Goal: Task Accomplishment & Management: Complete application form

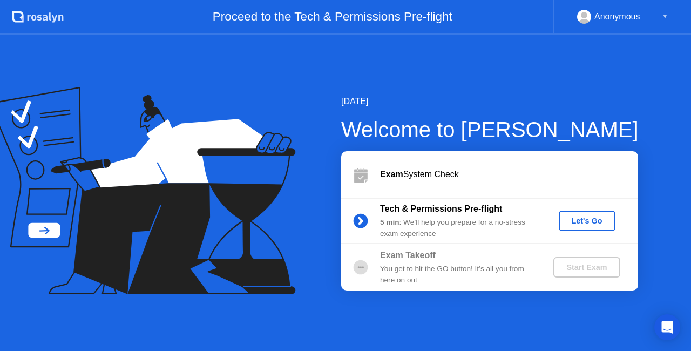
click at [367, 270] on circle at bounding box center [361, 267] width 22 height 22
click at [598, 217] on div "Let's Go" at bounding box center [587, 220] width 48 height 9
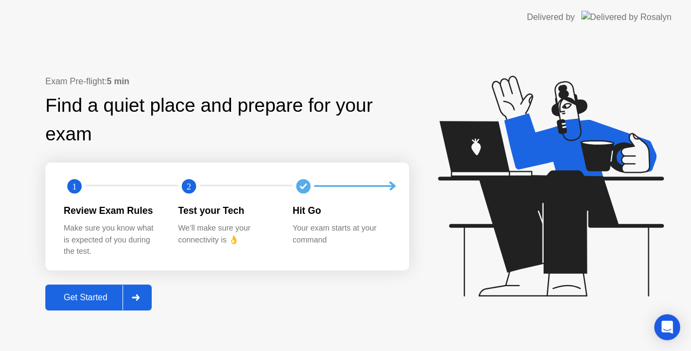
click at [82, 297] on div "Get Started" at bounding box center [86, 297] width 74 height 10
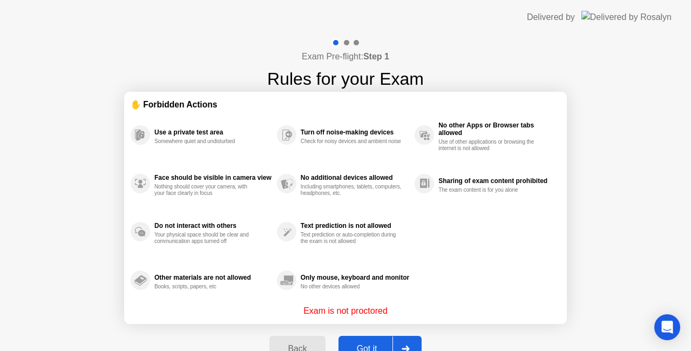
click at [407, 339] on div at bounding box center [405, 348] width 26 height 25
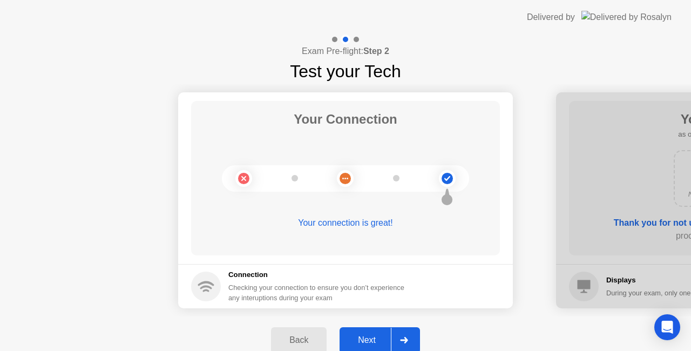
click at [412, 338] on div at bounding box center [404, 340] width 26 height 25
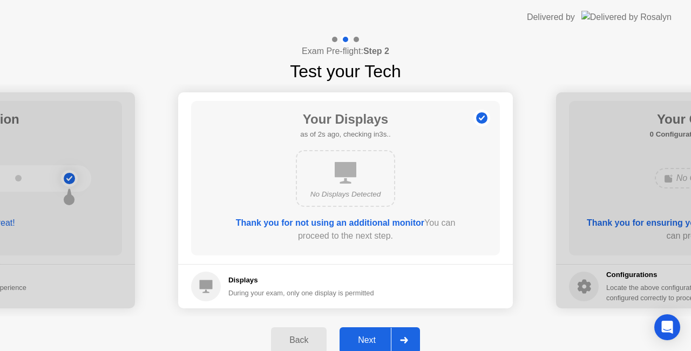
click at [349, 183] on div "No Displays Detected" at bounding box center [345, 178] width 99 height 57
click at [363, 339] on div "Next" at bounding box center [367, 340] width 48 height 10
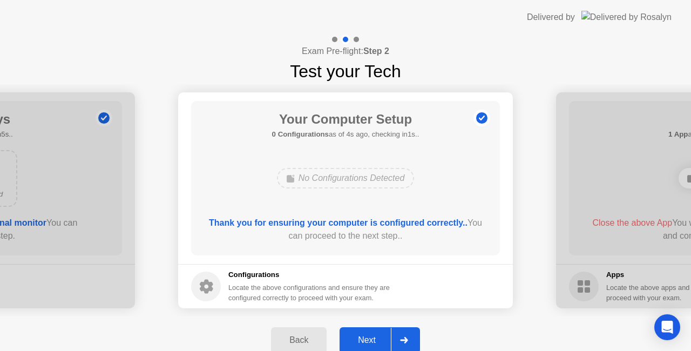
click at [365, 337] on div "Next" at bounding box center [367, 340] width 48 height 10
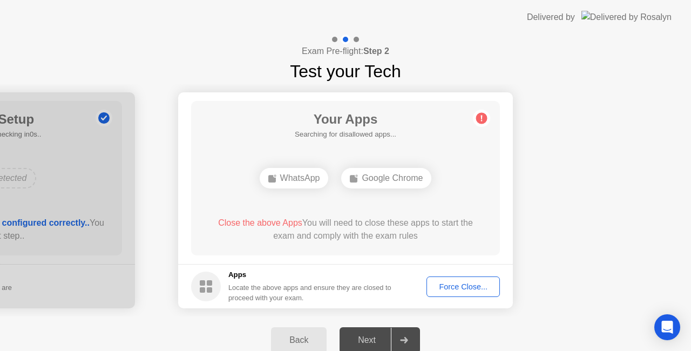
click at [447, 288] on div "Force Close..." at bounding box center [463, 286] width 66 height 9
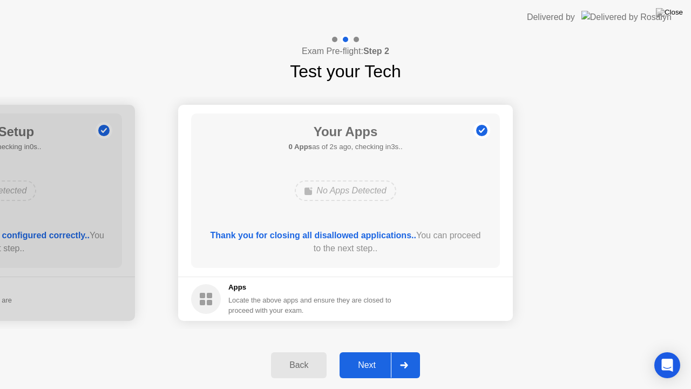
click at [365, 350] on div "Next" at bounding box center [367, 365] width 48 height 10
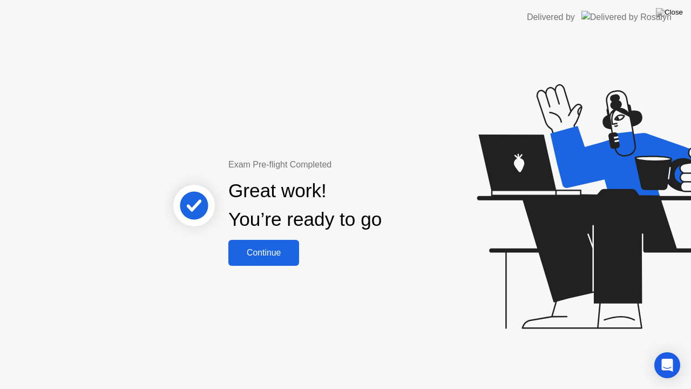
click at [272, 255] on div "Continue" at bounding box center [264, 253] width 64 height 10
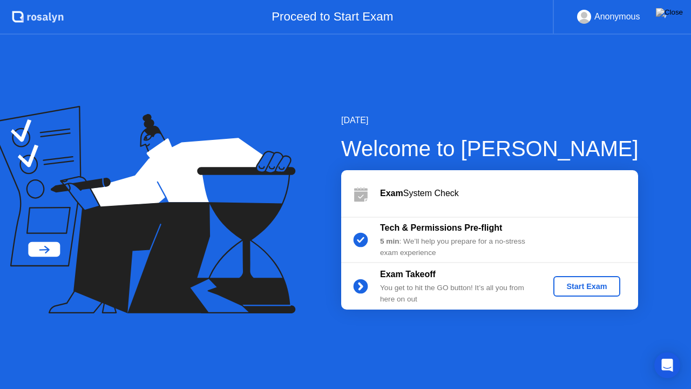
click at [604, 285] on div "Start Exam" at bounding box center [586, 286] width 58 height 9
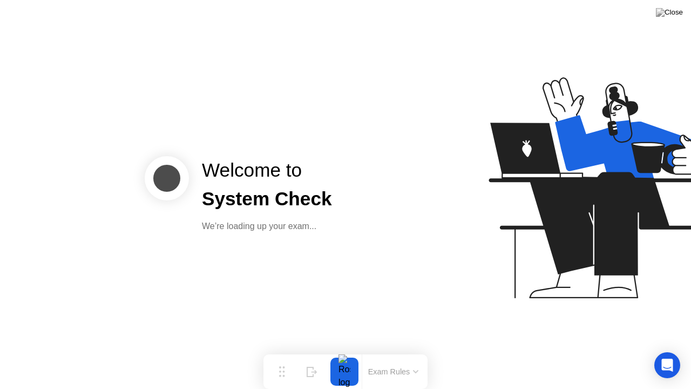
click at [302, 204] on div "System Check" at bounding box center [267, 199] width 130 height 29
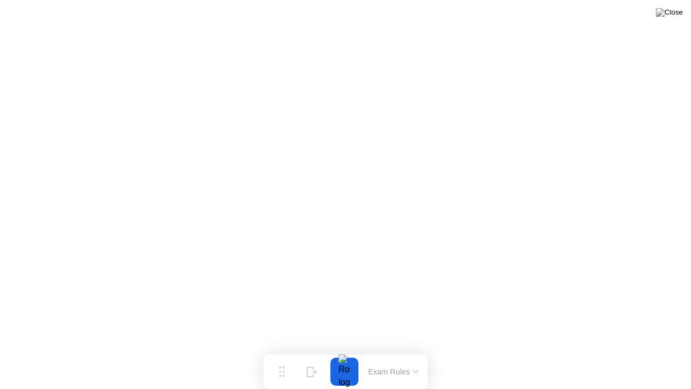
click at [419, 350] on button "Exam Rules" at bounding box center [393, 371] width 57 height 10
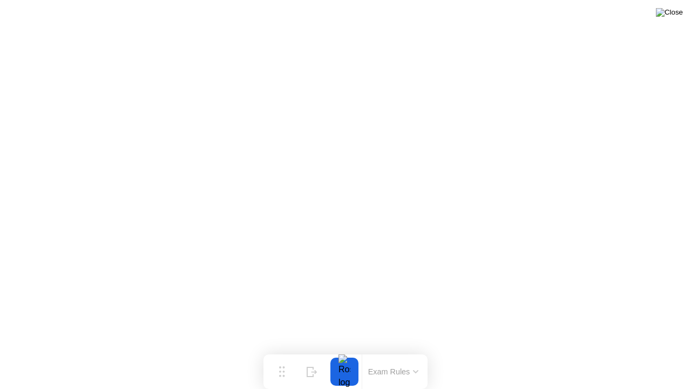
click at [676, 13] on img at bounding box center [669, 12] width 27 height 9
